Goal: Obtain resource: Obtain resource

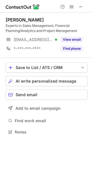
scroll to position [128, 91]
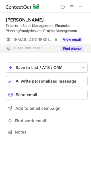
click at [73, 49] on button "Find phone" at bounding box center [71, 49] width 22 height 6
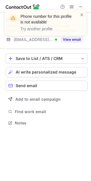
scroll to position [119, 91]
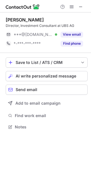
scroll to position [123, 91]
